Goal: Task Accomplishment & Management: Use online tool/utility

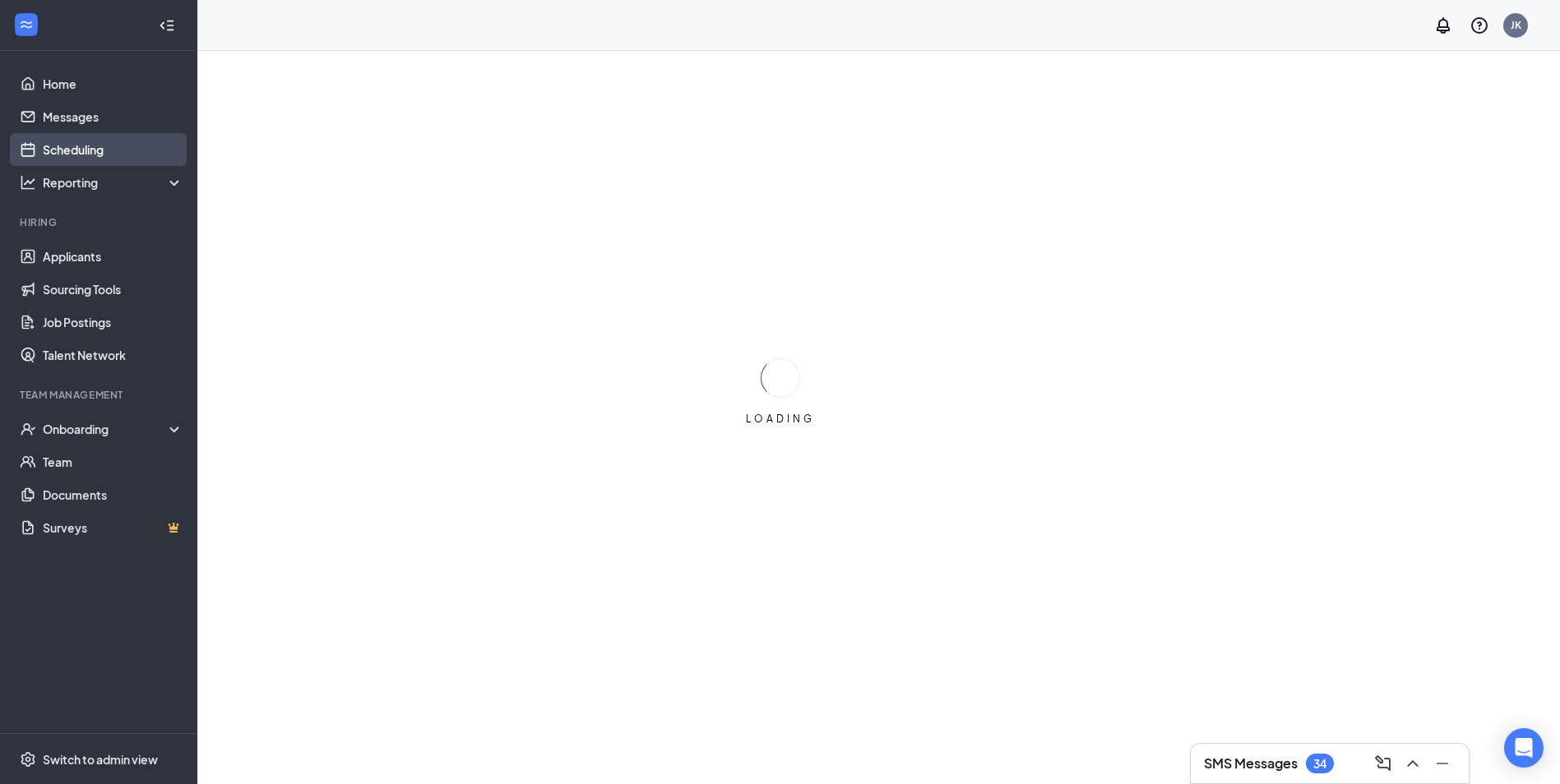
click at [116, 150] on link "Scheduling" at bounding box center [113, 150] width 141 height 33
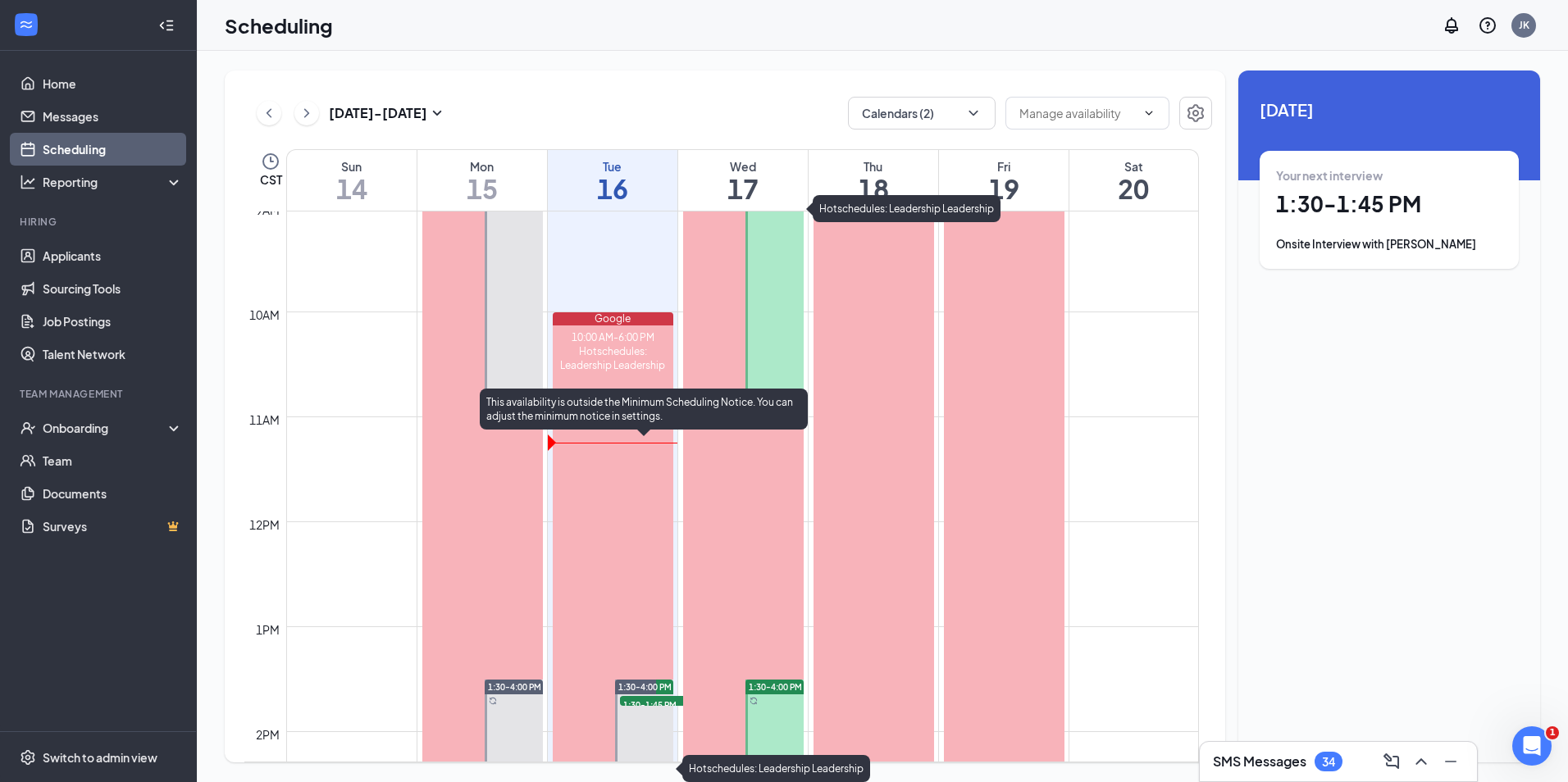
scroll to position [888, 0]
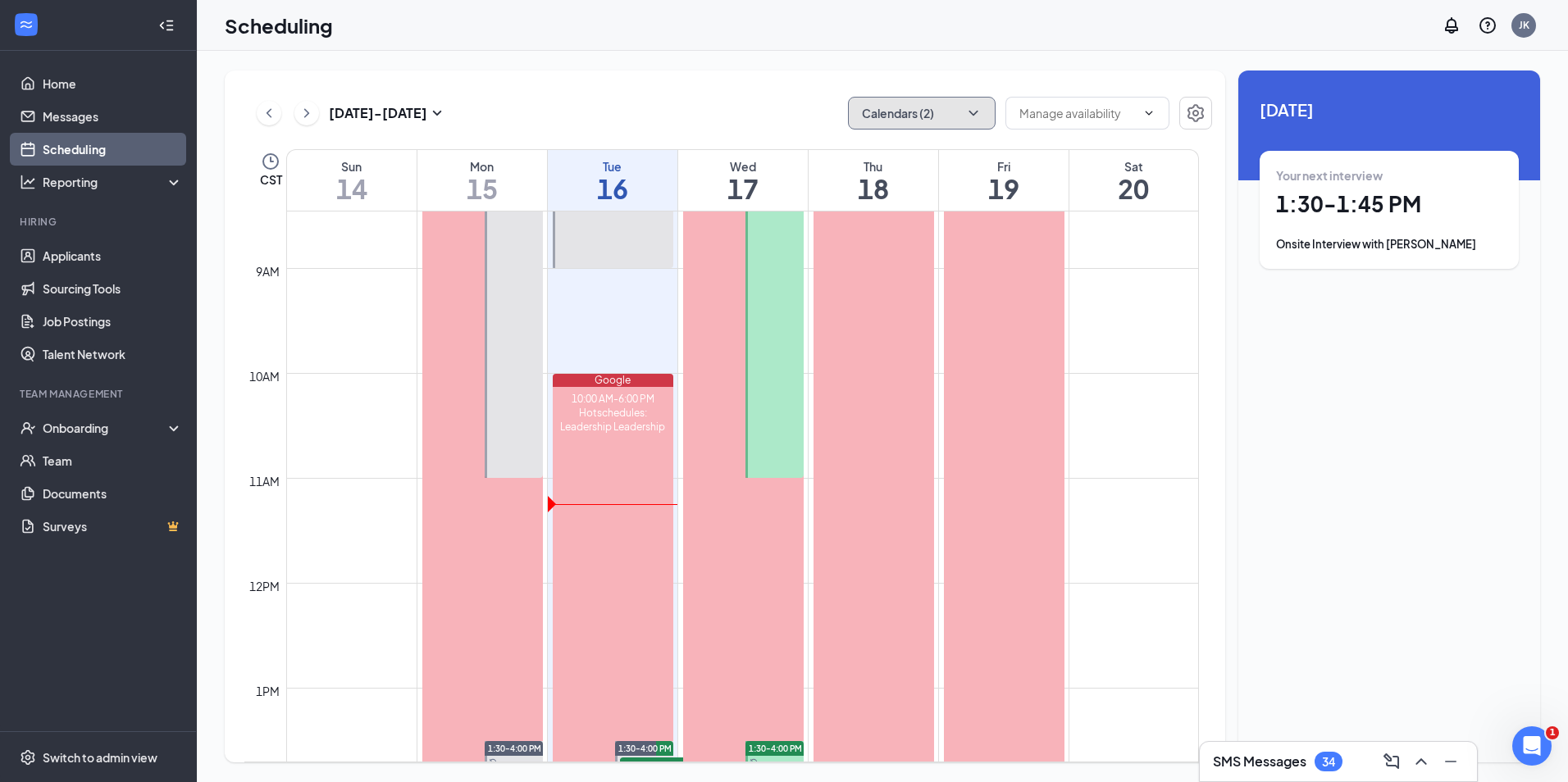
drag, startPoint x: 930, startPoint y: 121, endPoint x: 925, endPoint y: 128, distance: 8.6
click at [931, 121] on button "Calendars (2)" at bounding box center [922, 113] width 147 height 33
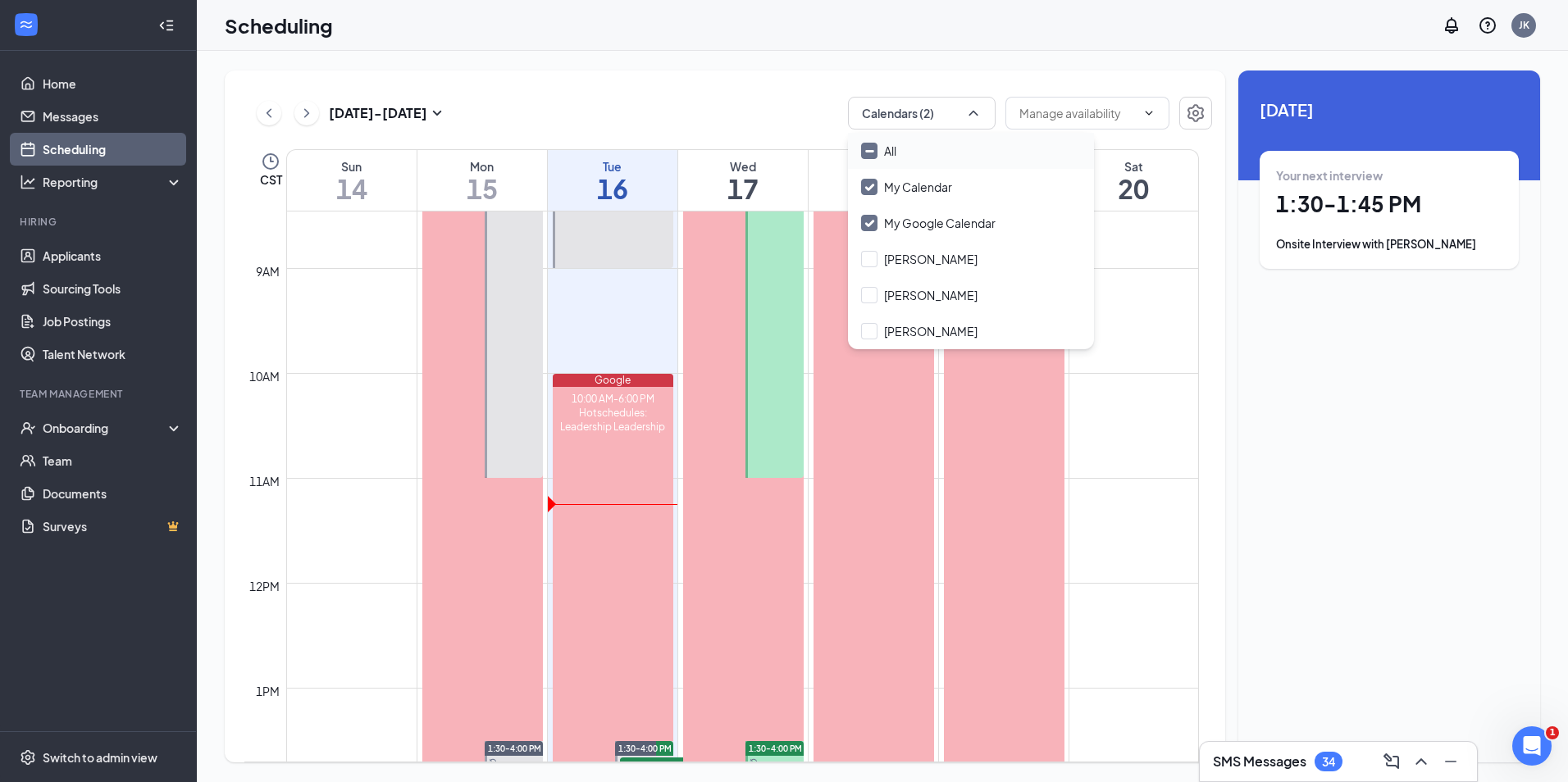
click at [901, 150] on div "All" at bounding box center [971, 150] width 246 height 36
checkbox input "true"
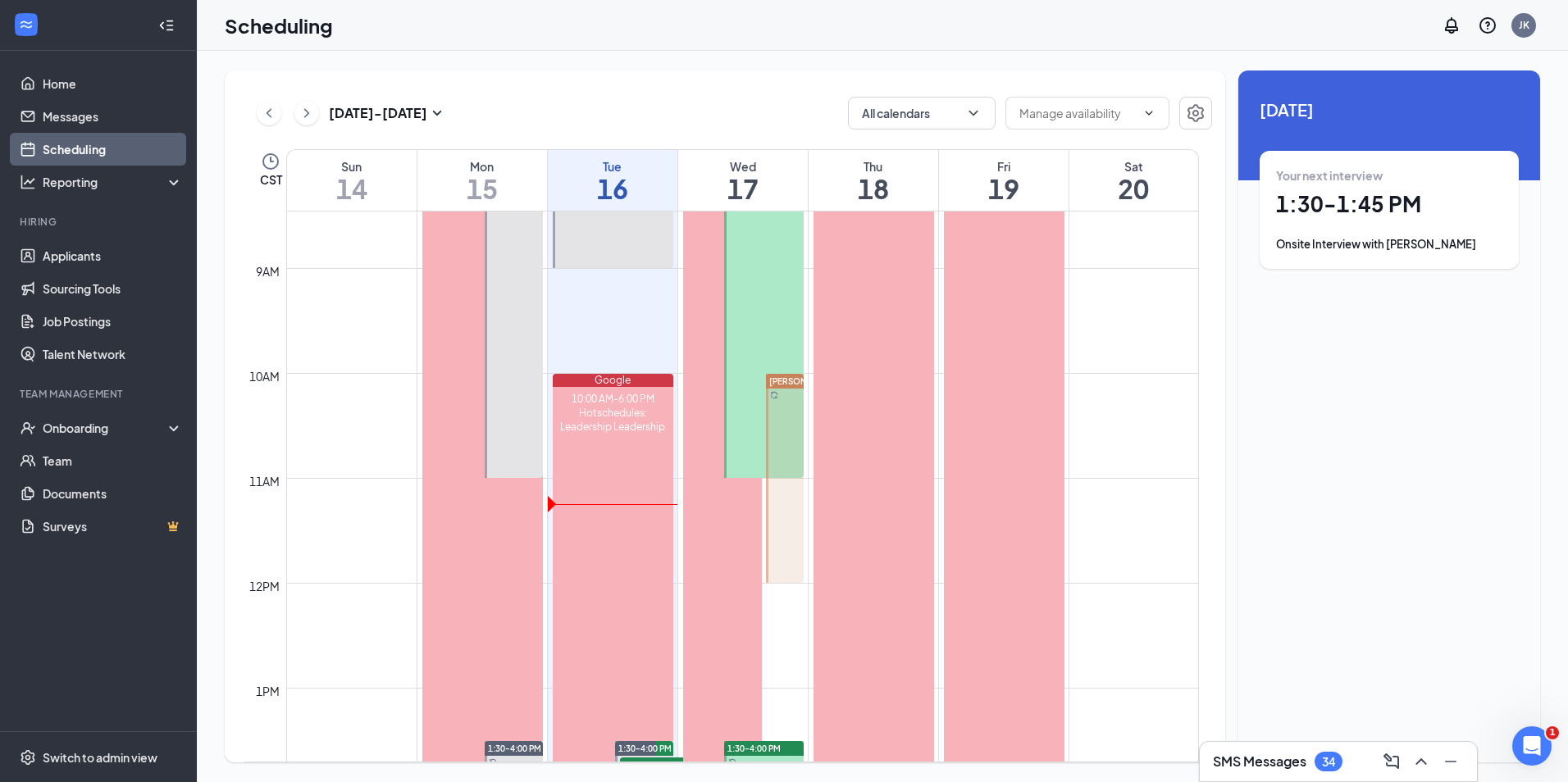
click at [1392, 360] on div "Unavailable in basic plan [DATE] Your next interview 1:30 - 1:45 PM Onsite Inte…" at bounding box center [1388, 417] width 301 height 692
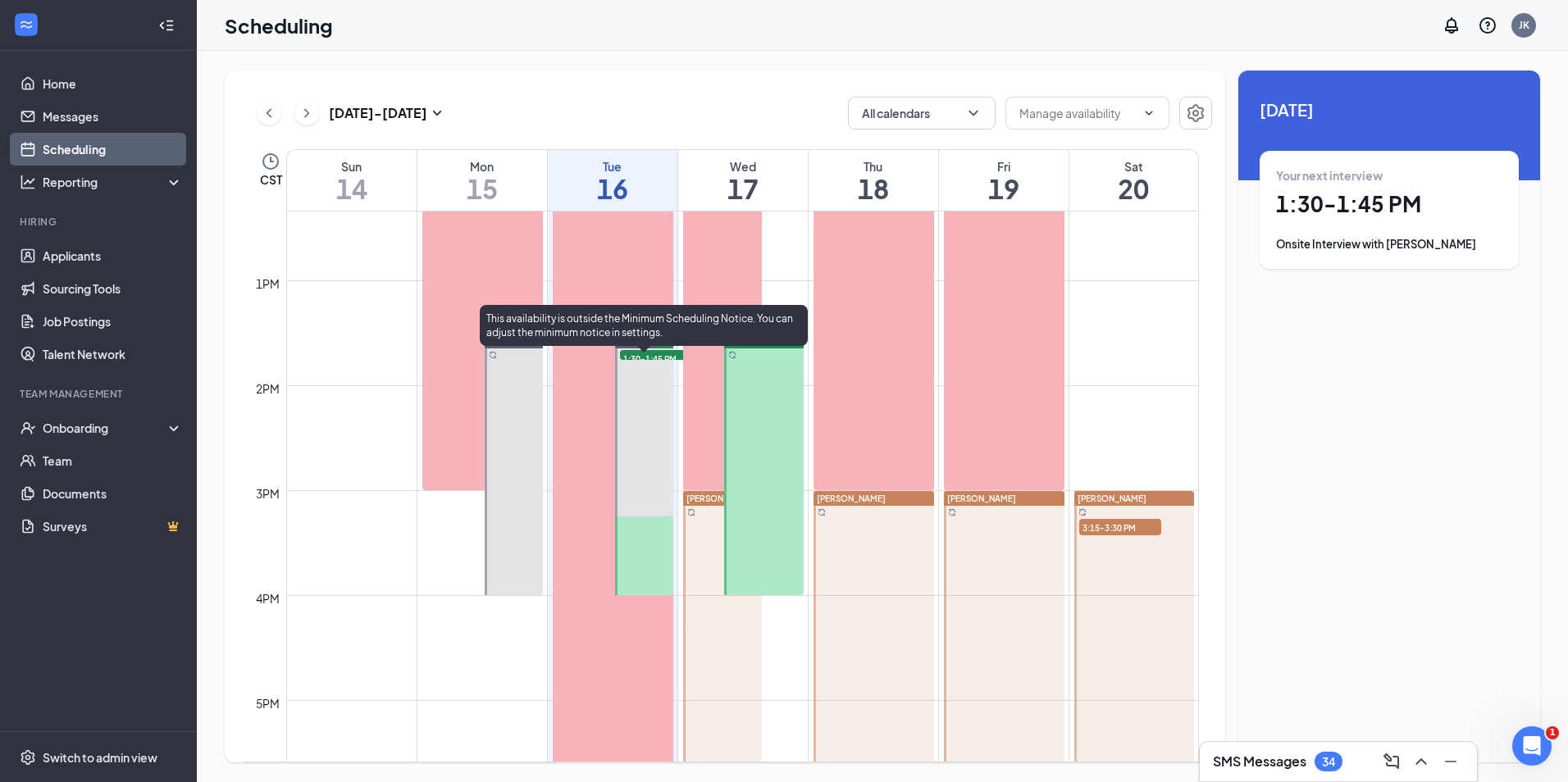
scroll to position [1298, 0]
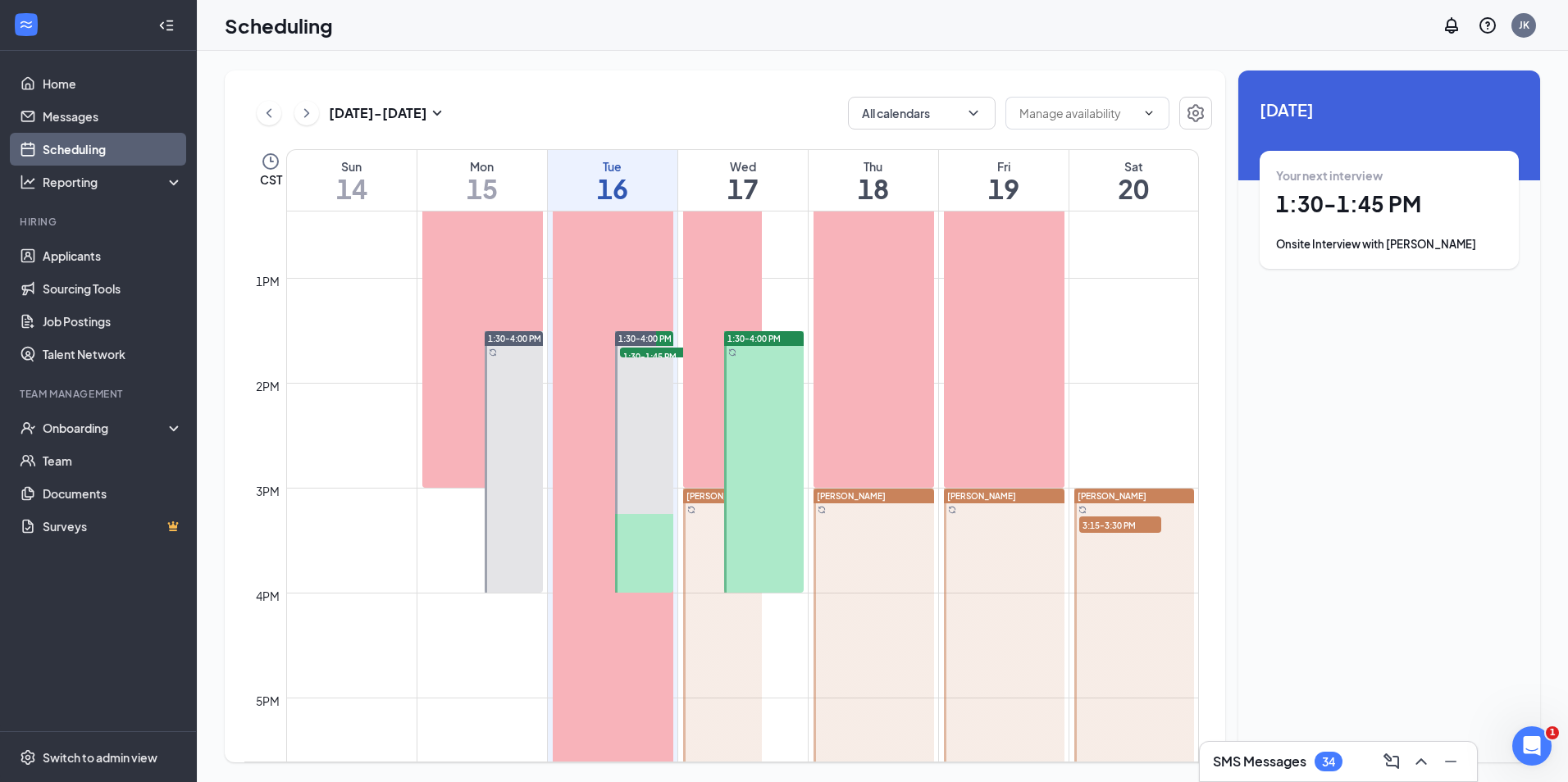
click at [1341, 759] on div "34" at bounding box center [1328, 762] width 28 height 19
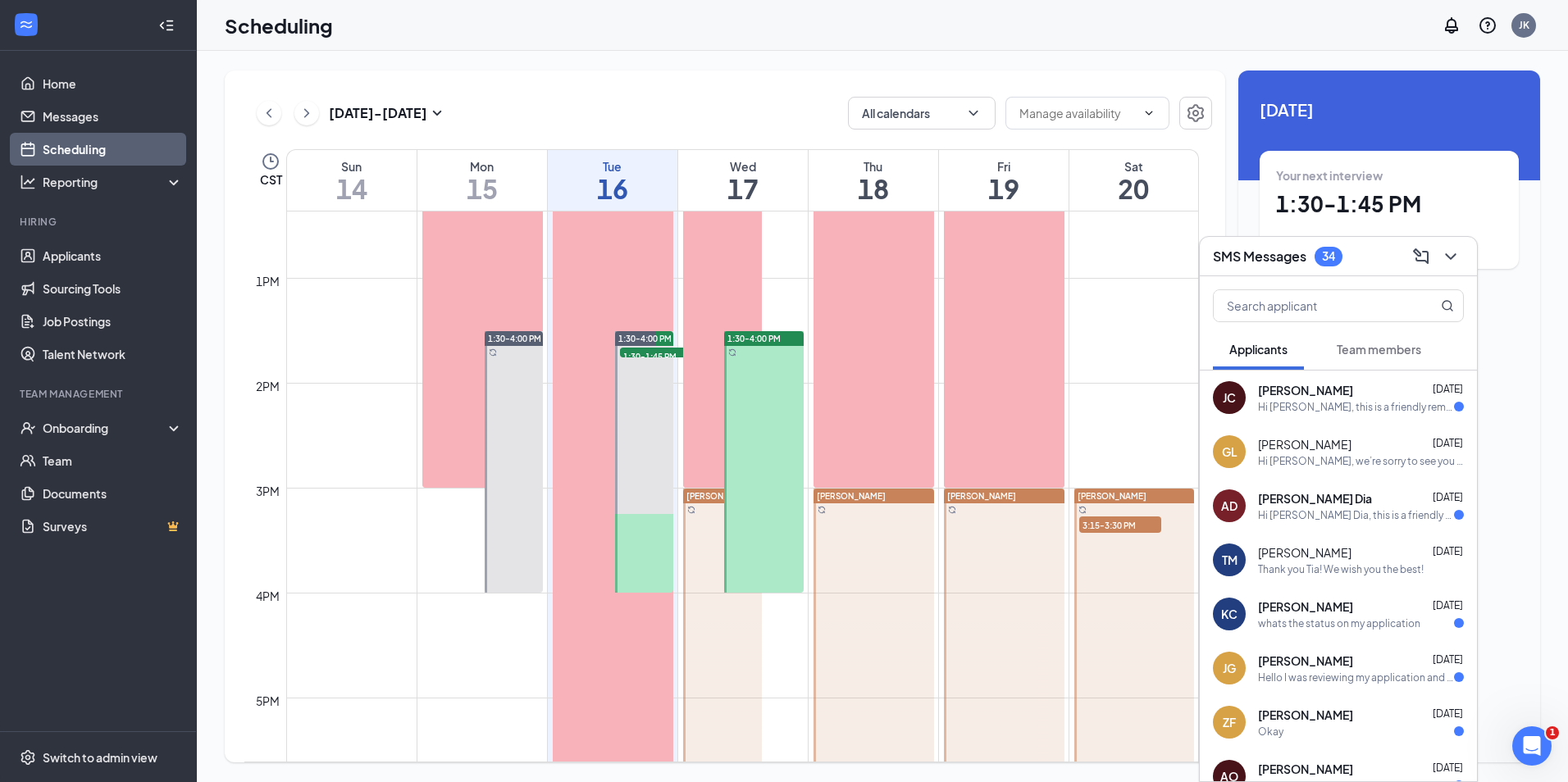
click at [1326, 408] on div "Hi [PERSON_NAME], this is a friendly reminder. To move forward with your applic…" at bounding box center [1356, 407] width 196 height 14
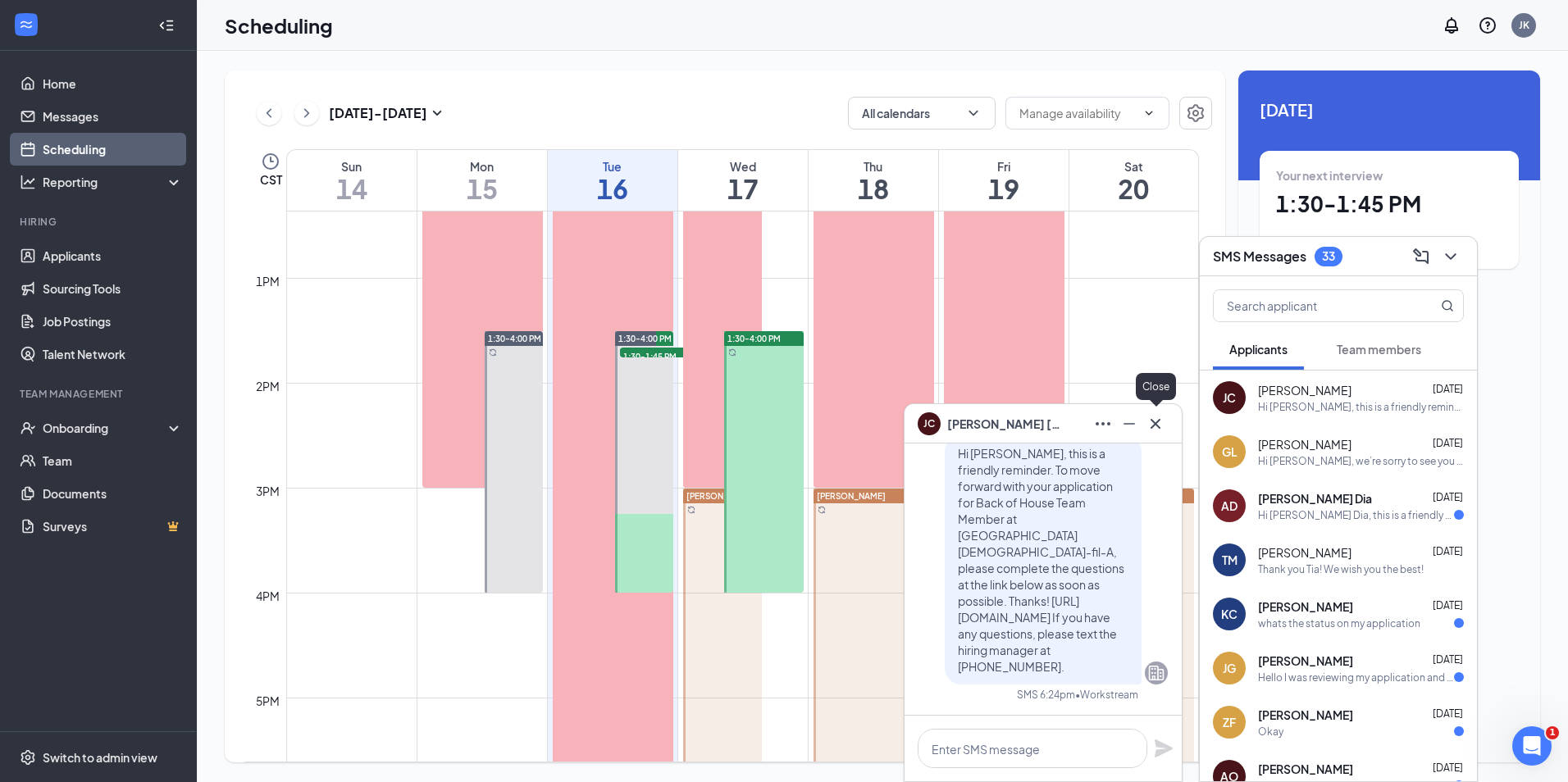
click at [1161, 428] on icon "Cross" at bounding box center [1155, 423] width 19 height 19
